Goal: Check status

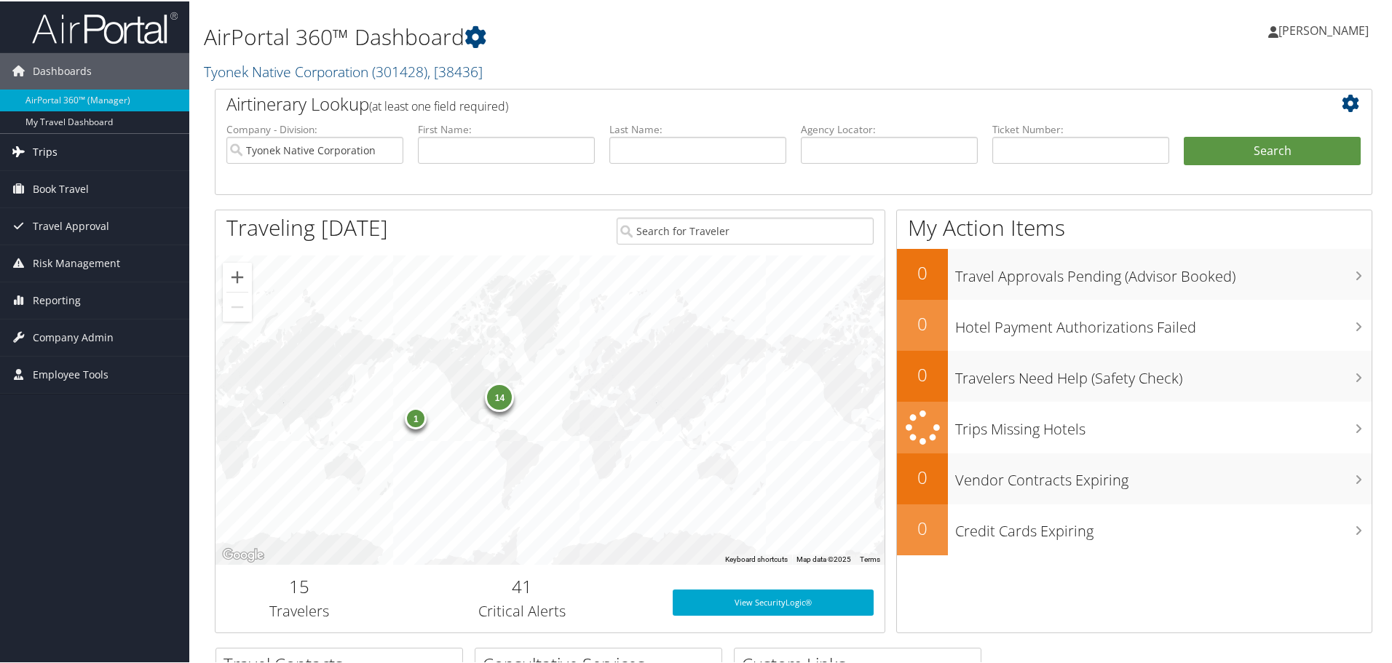
click at [53, 150] on span "Trips" at bounding box center [45, 150] width 25 height 36
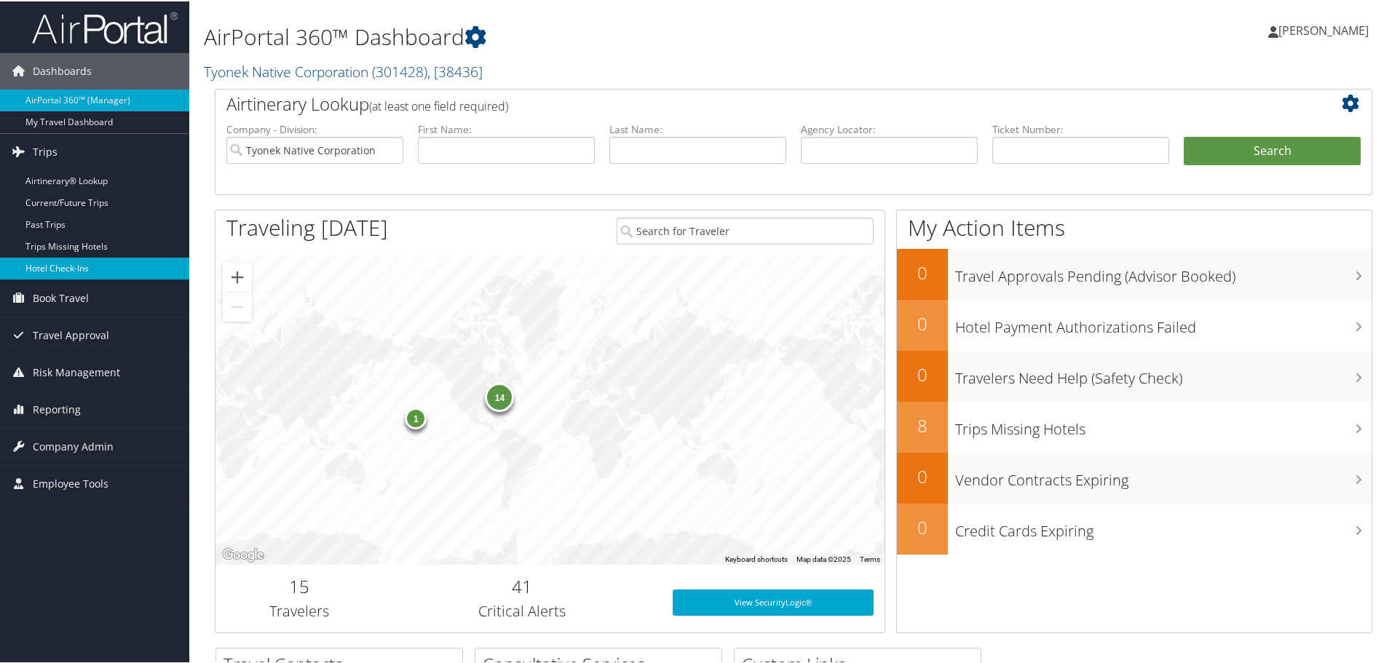
click at [71, 266] on link "Hotel Check-ins" at bounding box center [94, 267] width 189 height 22
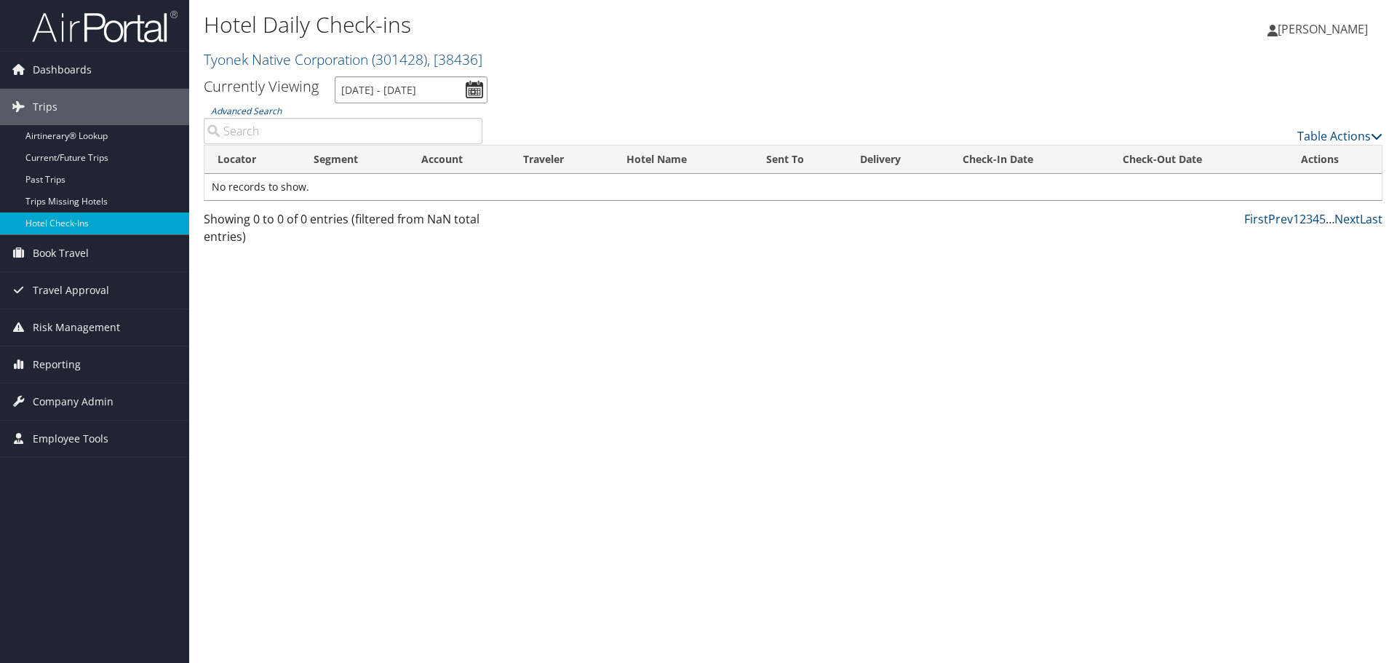
click at [469, 88] on input "10/14/2025 - 10/14/2025" at bounding box center [411, 89] width 153 height 27
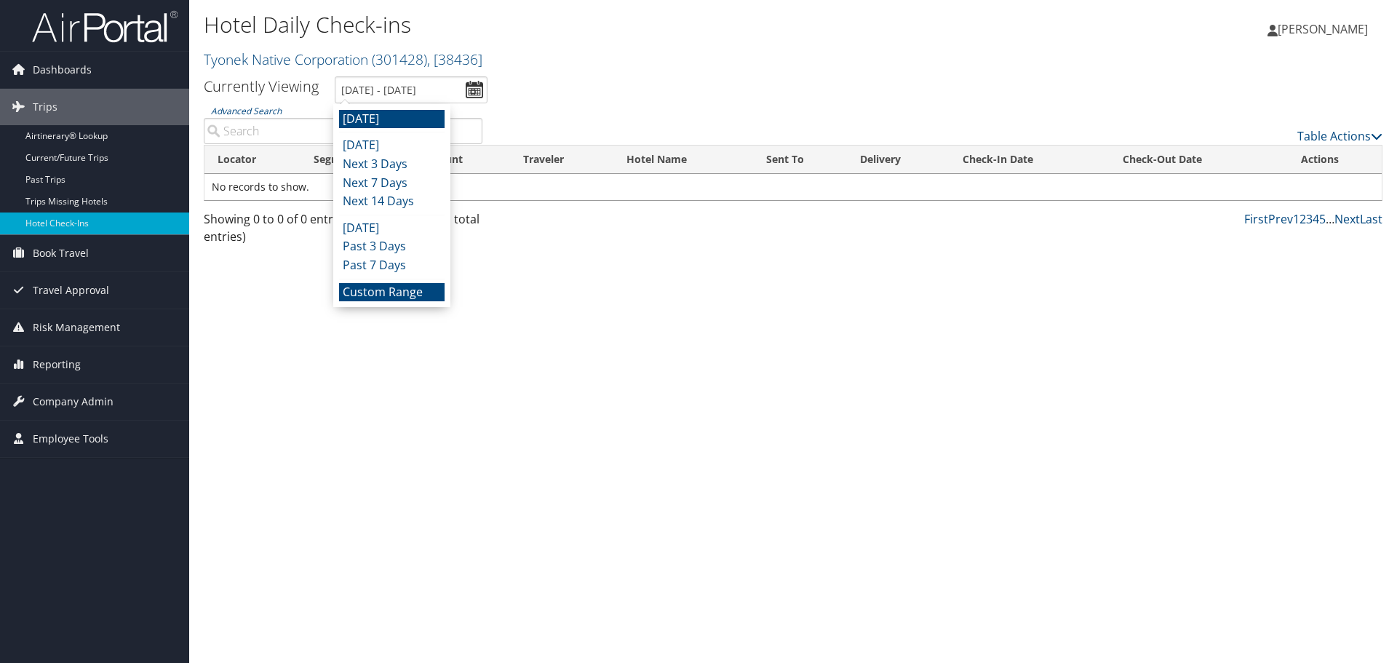
click at [388, 287] on li "Custom Range" at bounding box center [392, 292] width 106 height 19
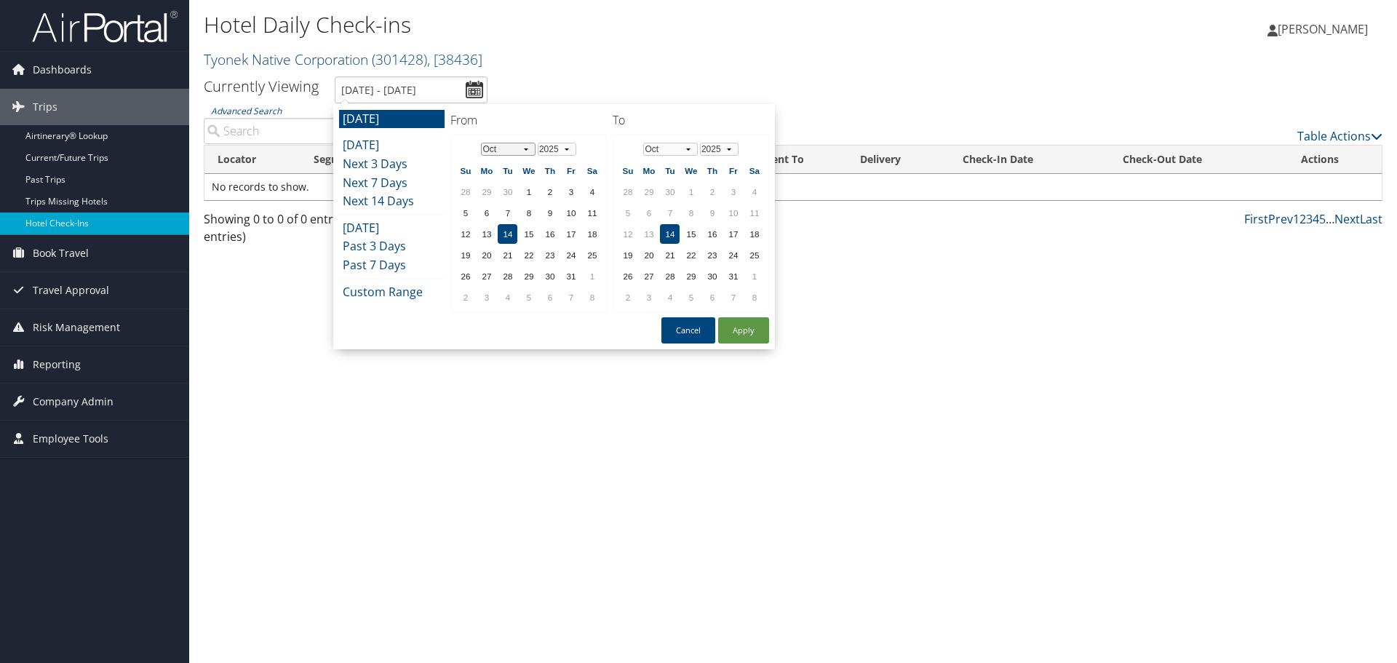
click at [526, 148] on select "Jan Feb Mar Apr May Jun Jul Aug Sep Oct Nov Dec" at bounding box center [508, 149] width 55 height 13
click at [528, 250] on td "24" at bounding box center [529, 255] width 20 height 20
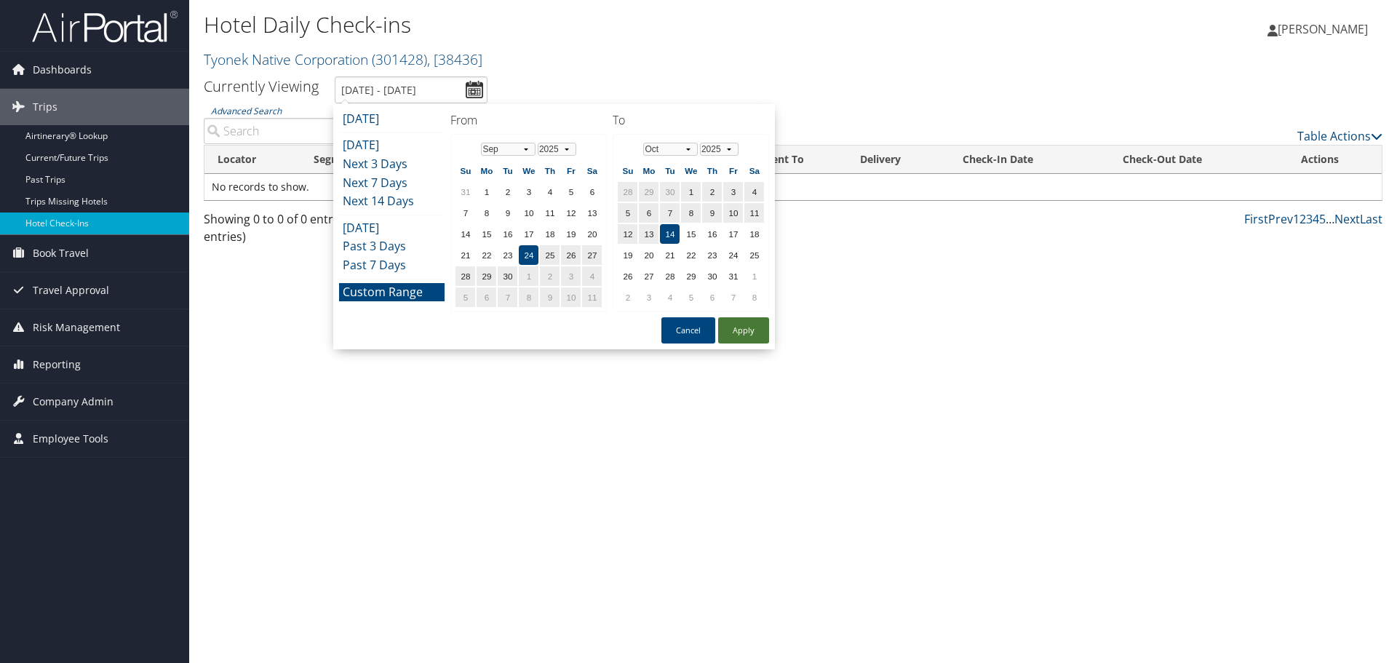
click at [758, 328] on button "Apply" at bounding box center [743, 330] width 51 height 26
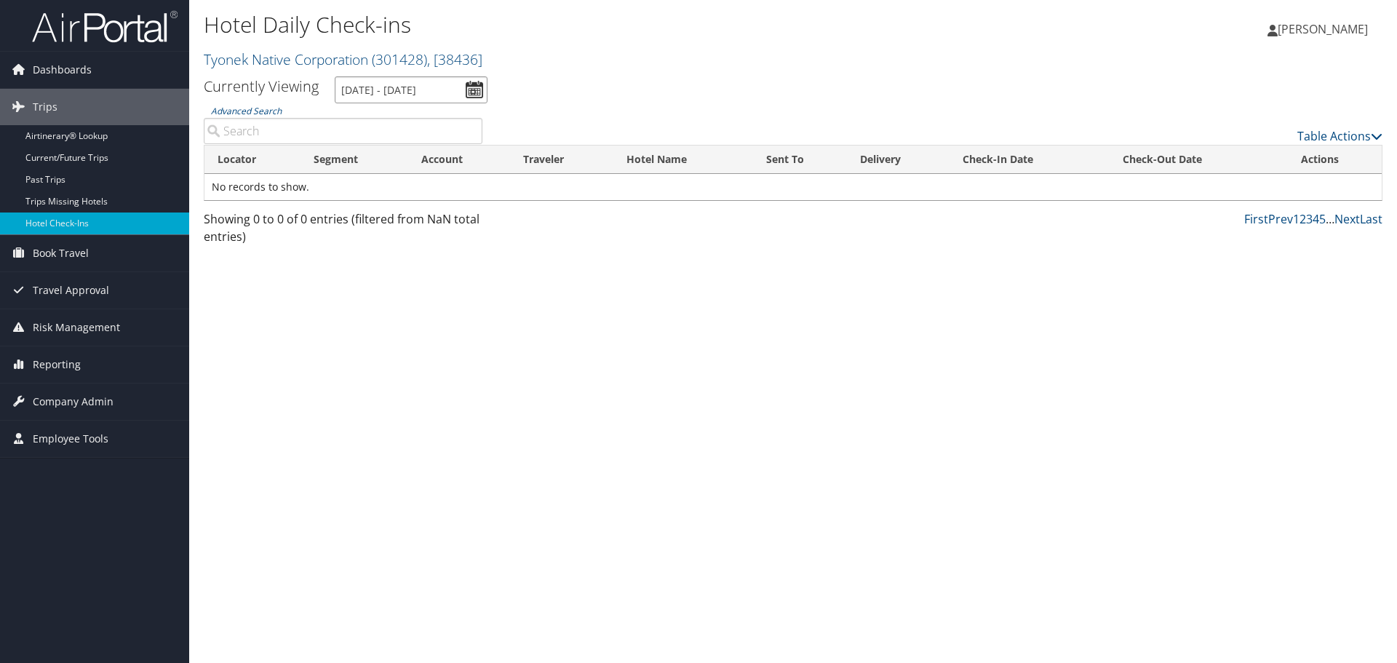
click at [476, 89] on input "9/24/2025 - 10/14/2025" at bounding box center [411, 89] width 153 height 27
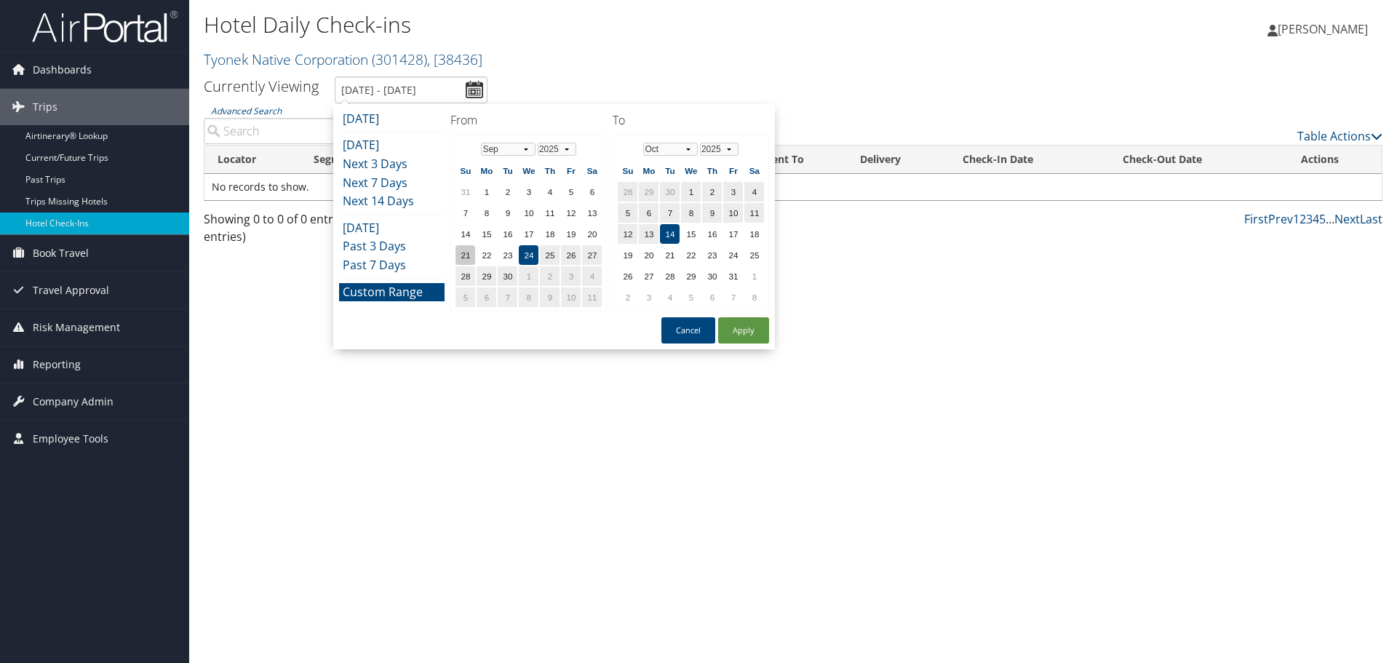
click at [466, 255] on td "21" at bounding box center [466, 255] width 20 height 20
click at [754, 329] on button "Apply" at bounding box center [743, 330] width 51 height 26
type input "9/21/2025 - 10/14/2025"
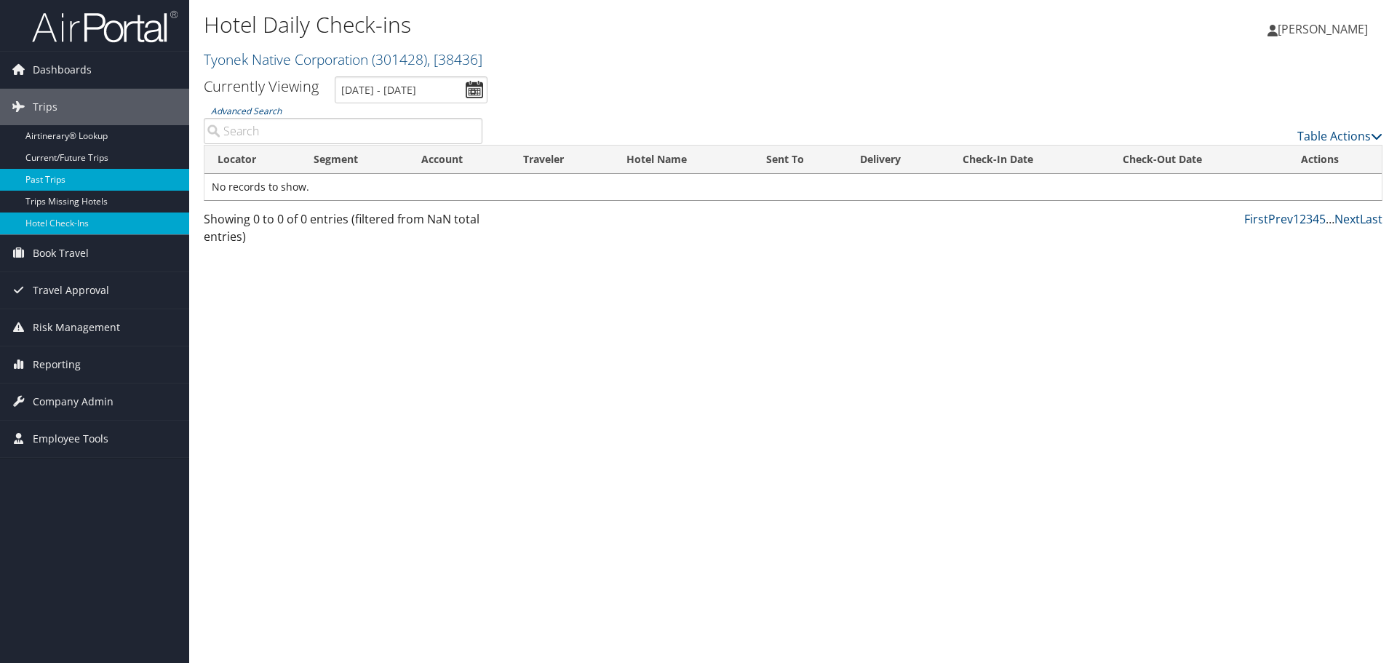
click at [39, 175] on link "Past Trips" at bounding box center [94, 180] width 189 height 22
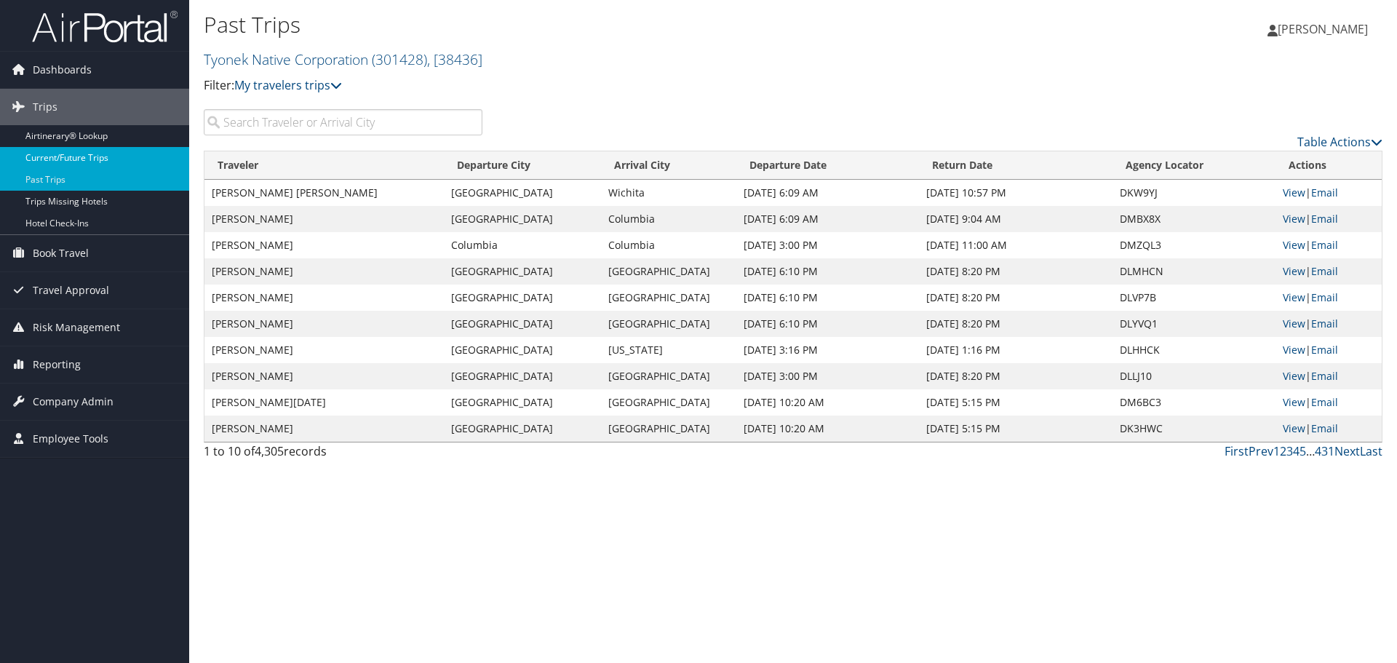
click at [40, 156] on link "Current/Future Trips" at bounding box center [94, 158] width 189 height 22
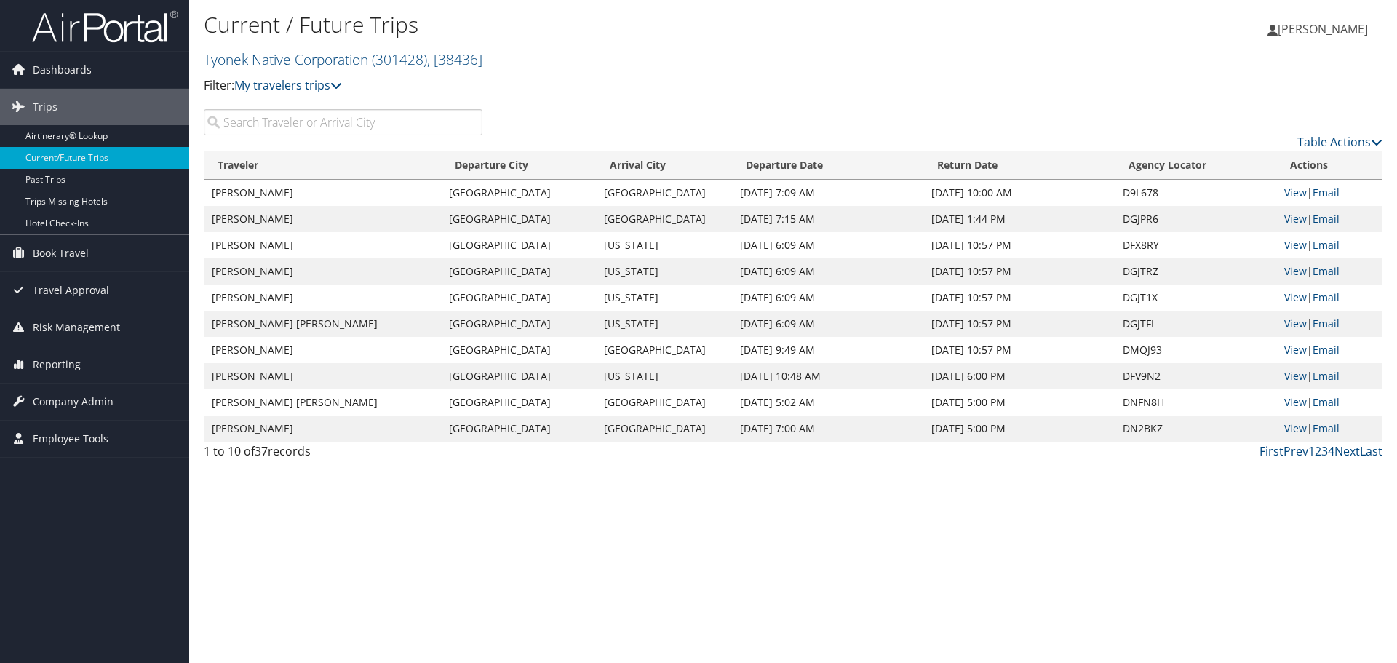
click at [238, 166] on th "Traveler" at bounding box center [323, 165] width 237 height 28
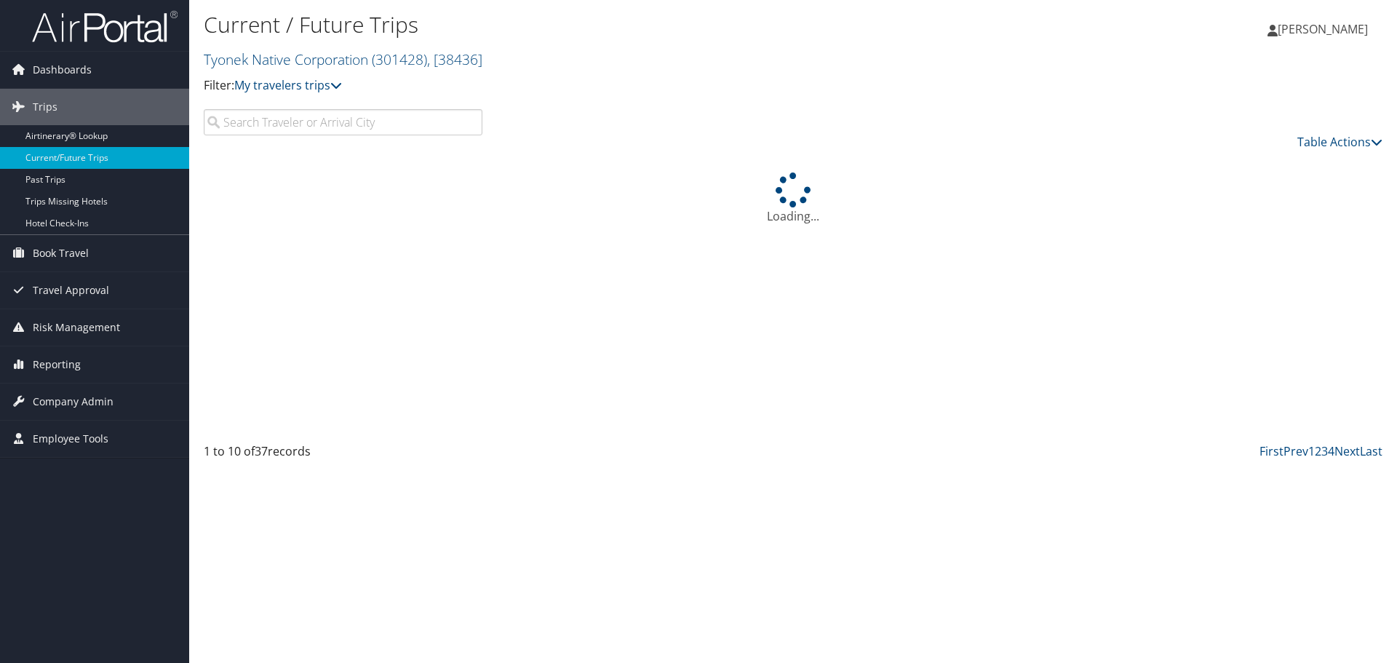
click at [238, 166] on div "Loading..." at bounding box center [793, 297] width 1179 height 292
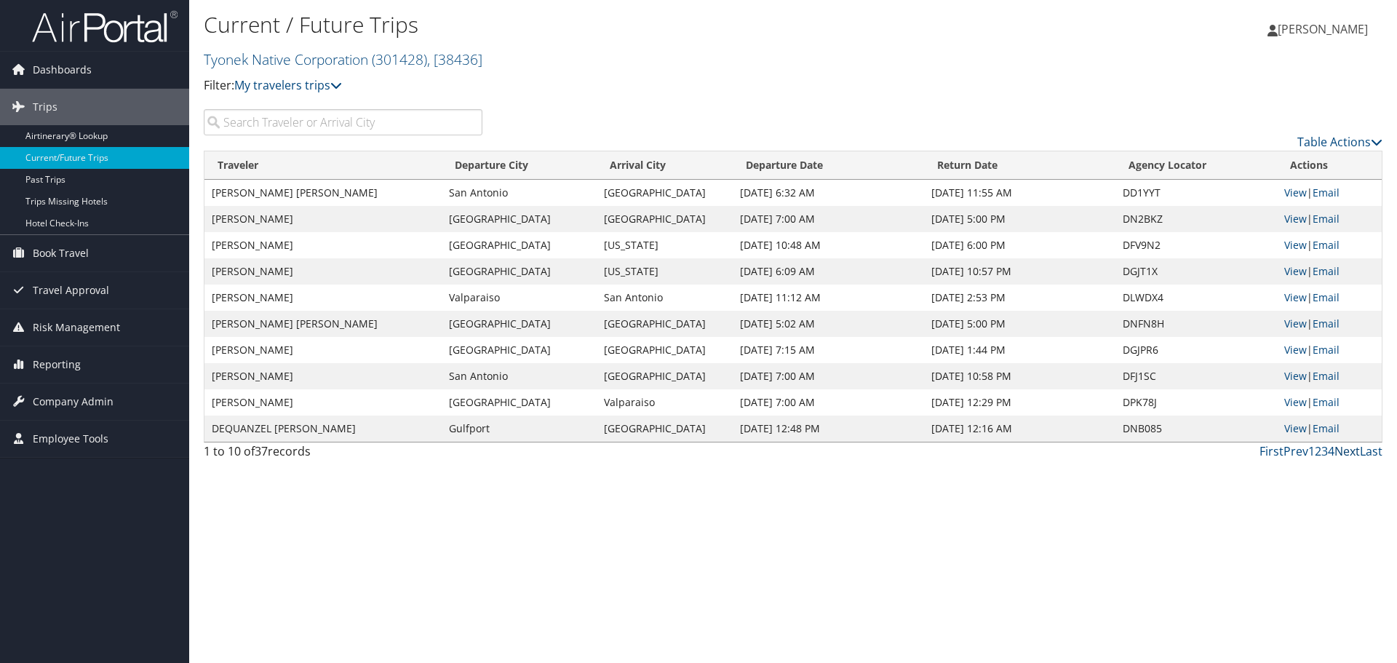
click at [1349, 451] on link "Next" at bounding box center [1347, 451] width 25 height 16
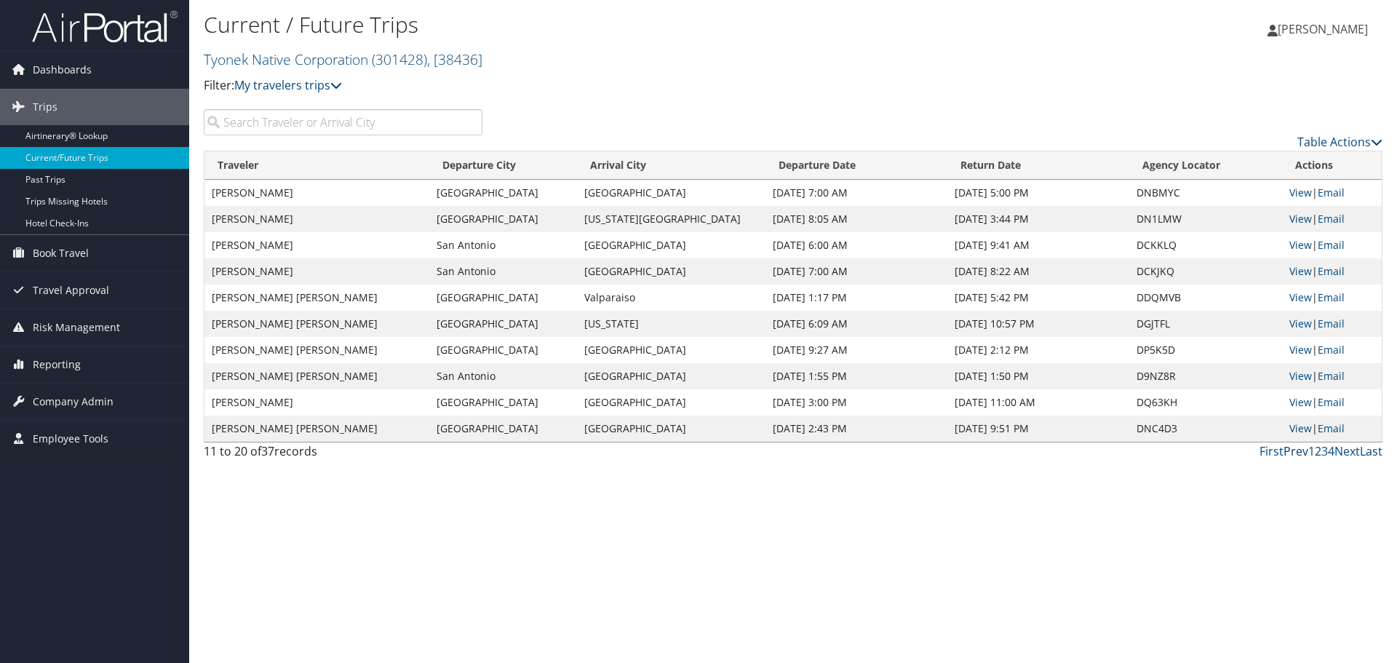
click at [1303, 448] on link "Prev" at bounding box center [1296, 451] width 25 height 16
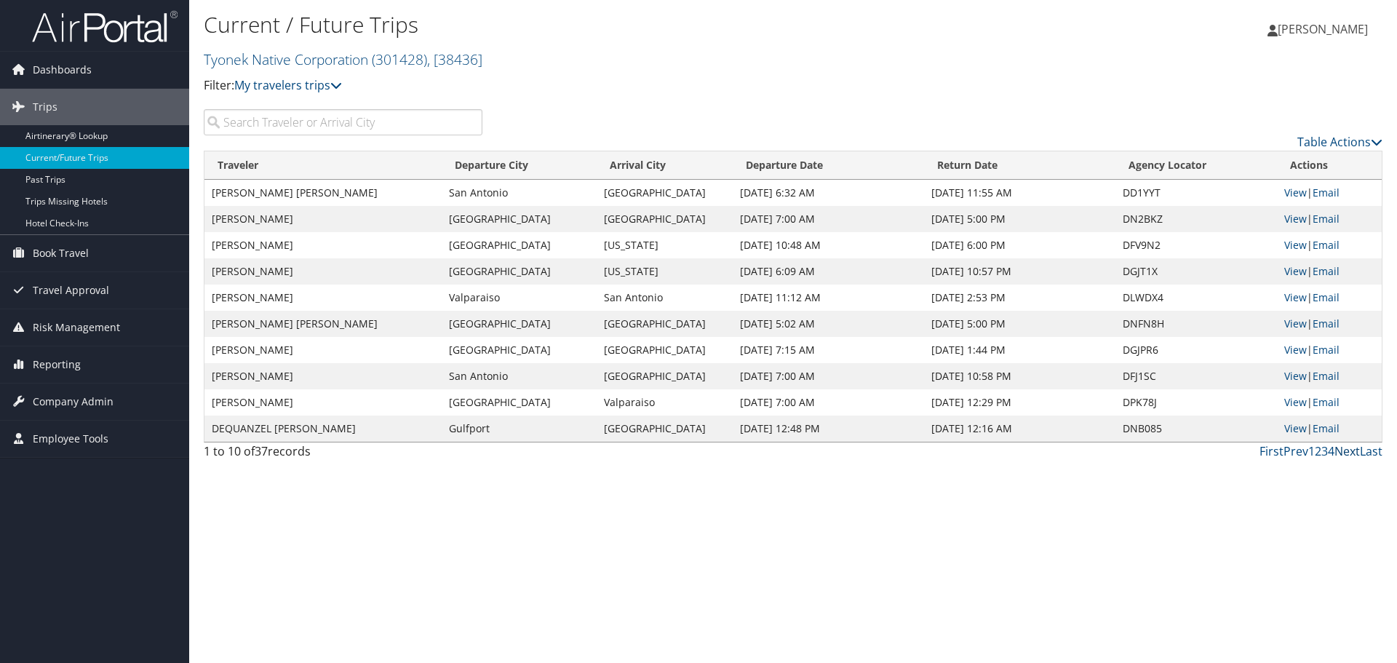
click at [1349, 448] on link "Next" at bounding box center [1347, 451] width 25 height 16
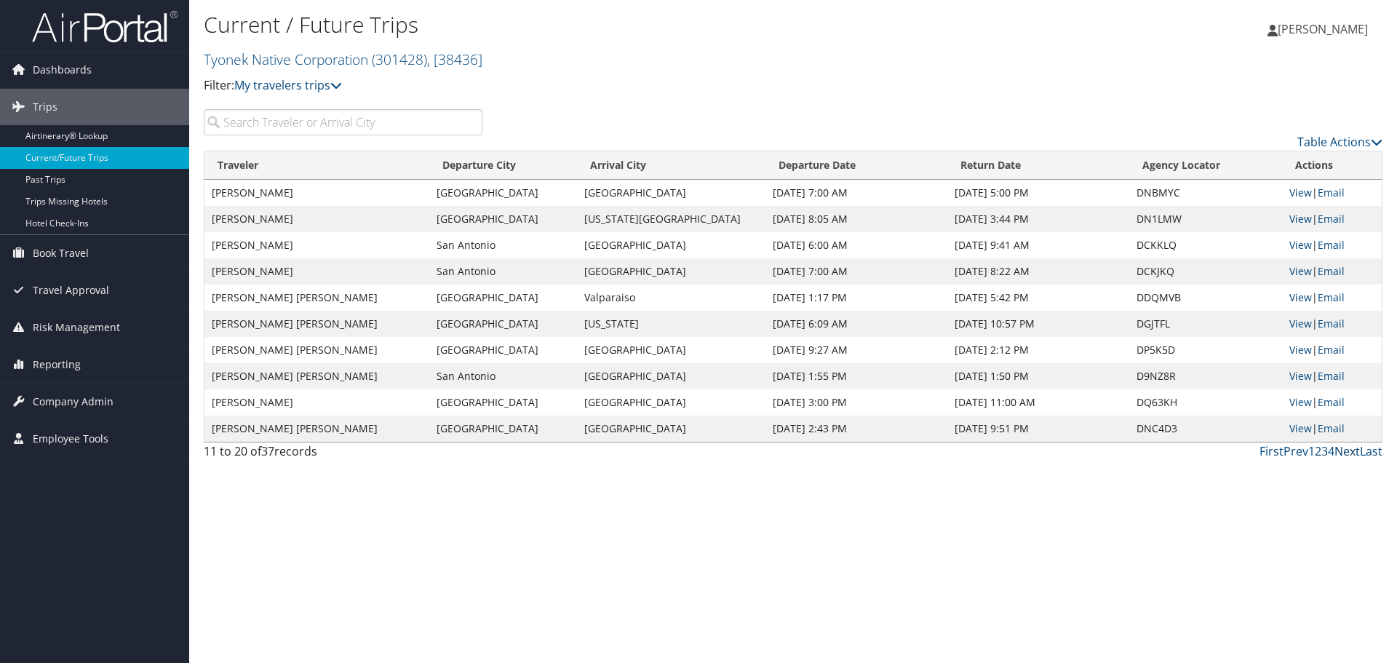
click at [1350, 451] on link "Next" at bounding box center [1347, 451] width 25 height 16
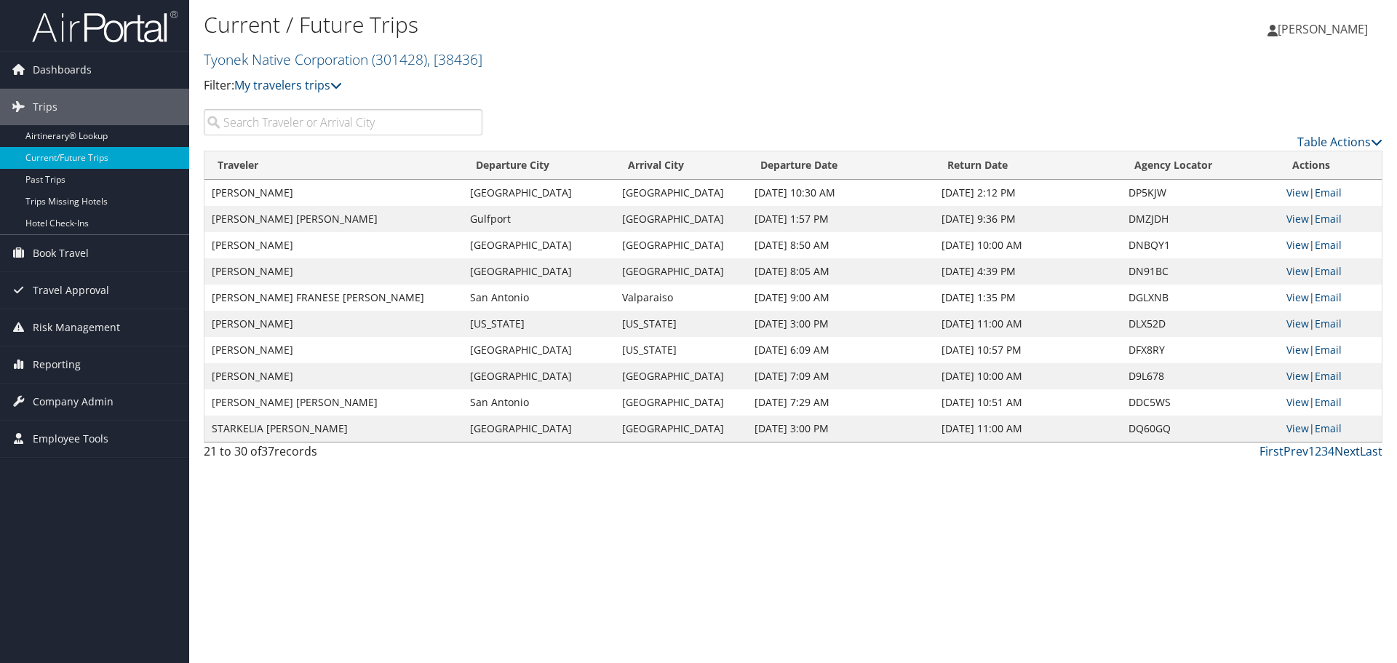
click at [1350, 451] on link "Next" at bounding box center [1347, 451] width 25 height 16
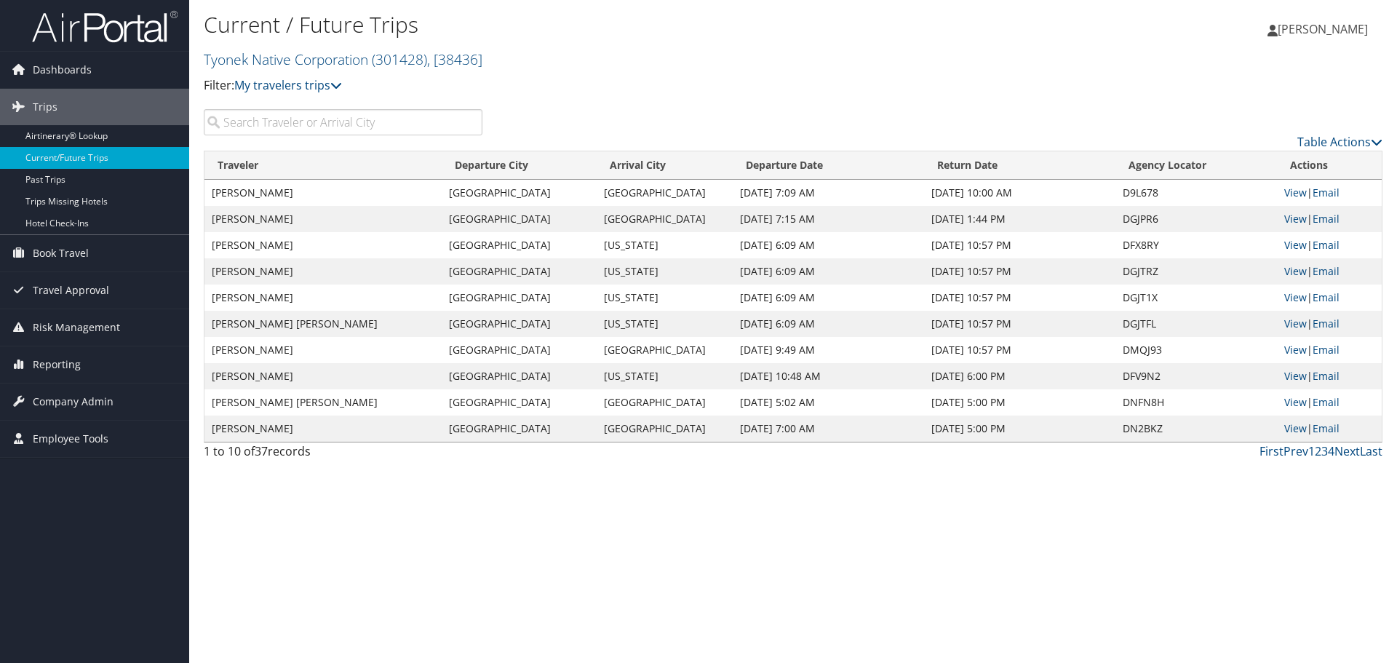
click at [414, 544] on div "Current / Future Trips Tyonek Native Corporation ( 301428 ) , [ 38436 ] Tyonek …" at bounding box center [793, 331] width 1208 height 663
